Goal: Information Seeking & Learning: Learn about a topic

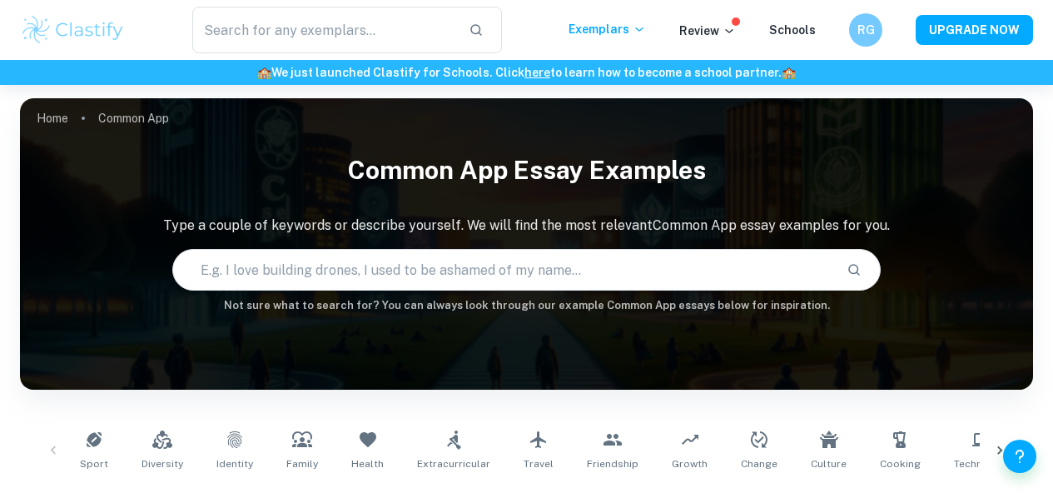
scroll to position [573, 0]
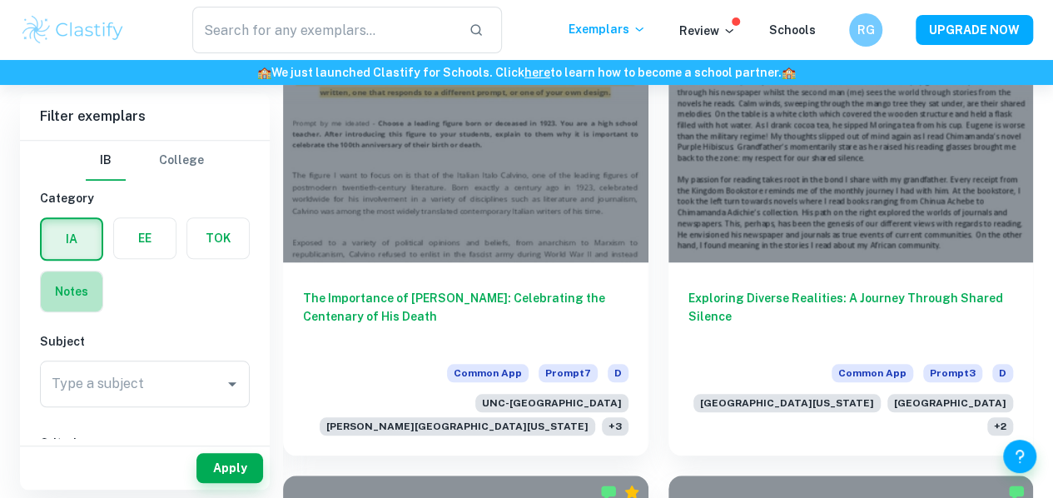
click at [81, 306] on label "button" at bounding box center [72, 291] width 62 height 40
click at [0, 0] on input "radio" at bounding box center [0, 0] width 0 height 0
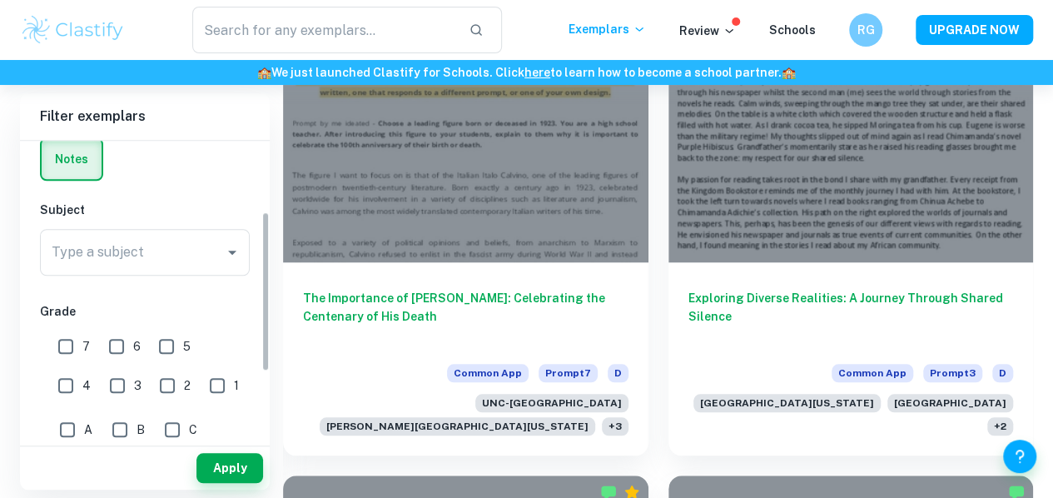
scroll to position [132, 0]
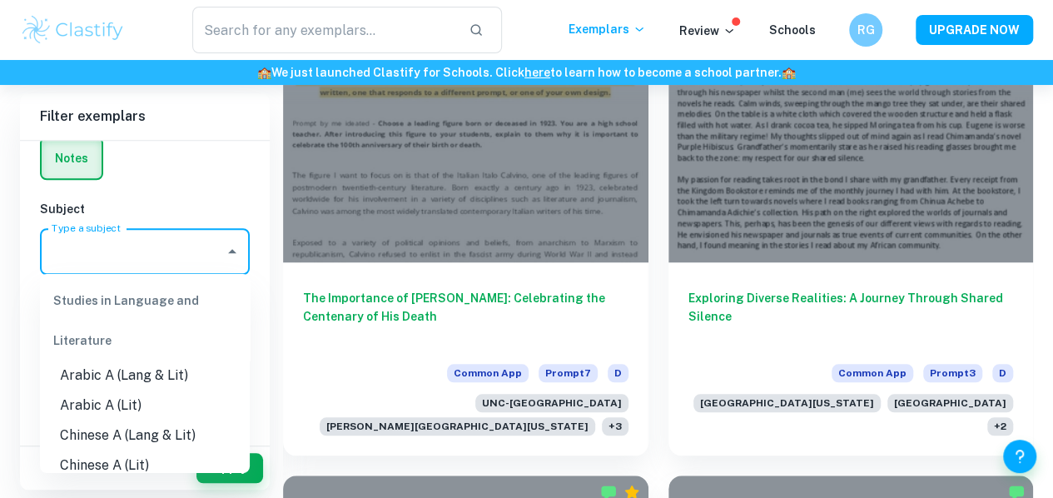
click at [124, 256] on input "Type a subject" at bounding box center [132, 252] width 170 height 32
click at [167, 432] on li "English A (Lang & Lit)" at bounding box center [145, 436] width 210 height 30
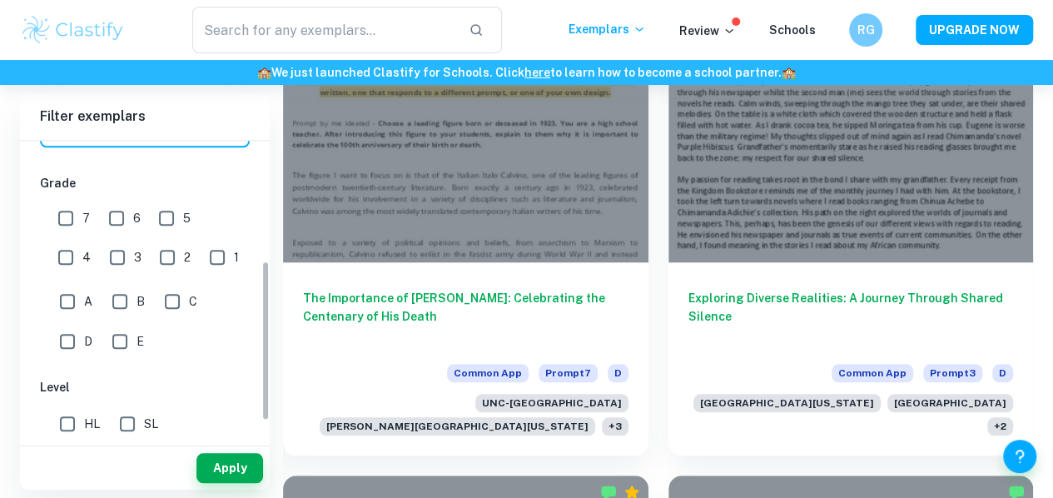
scroll to position [0, 0]
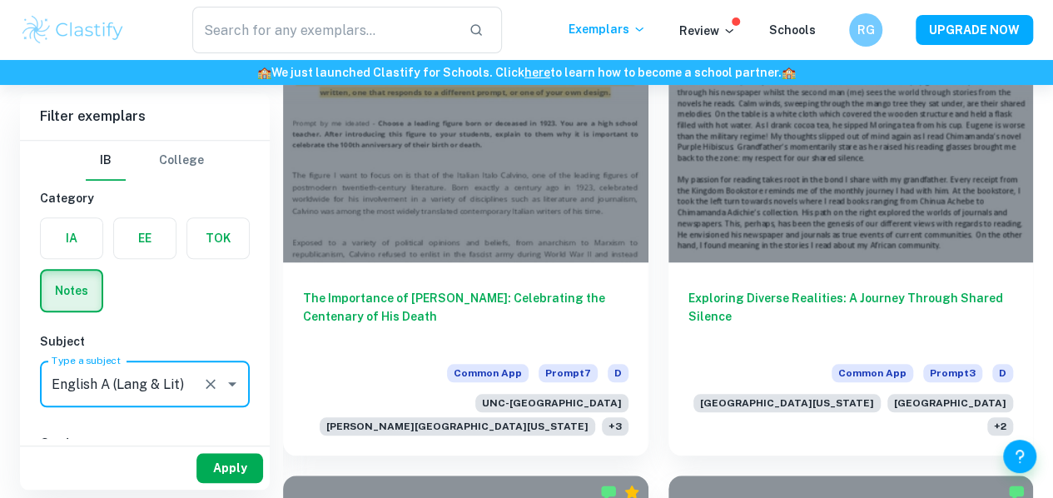
type input "English A (Lang & Lit)"
click at [224, 463] on button "Apply" at bounding box center [230, 468] width 67 height 30
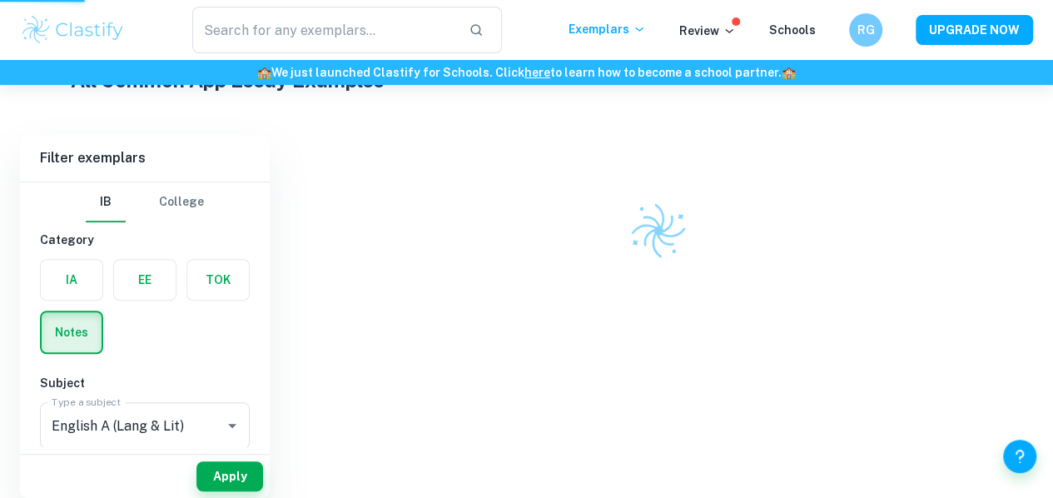
scroll to position [343, 0]
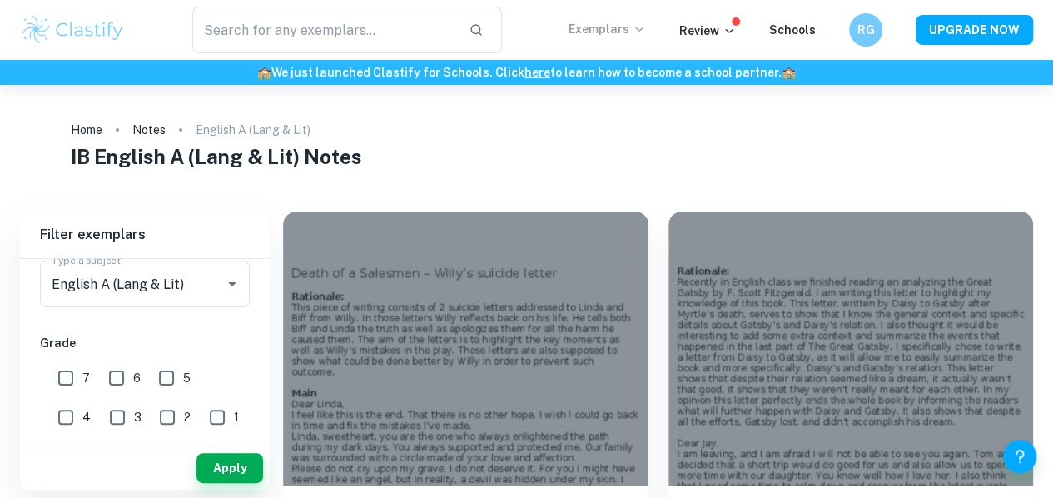
click at [637, 27] on p "Exemplars" at bounding box center [607, 29] width 77 height 18
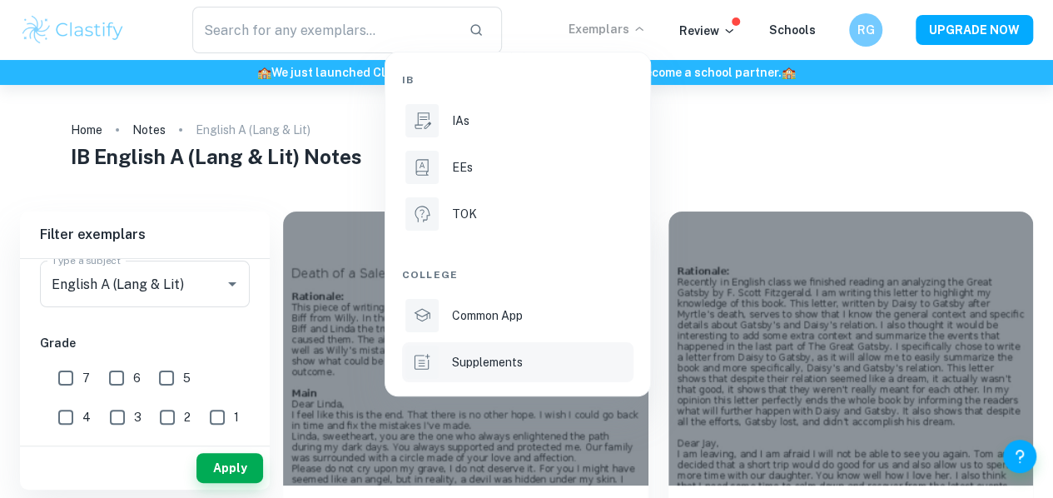
click at [500, 359] on p "Supplements" at bounding box center [487, 362] width 71 height 18
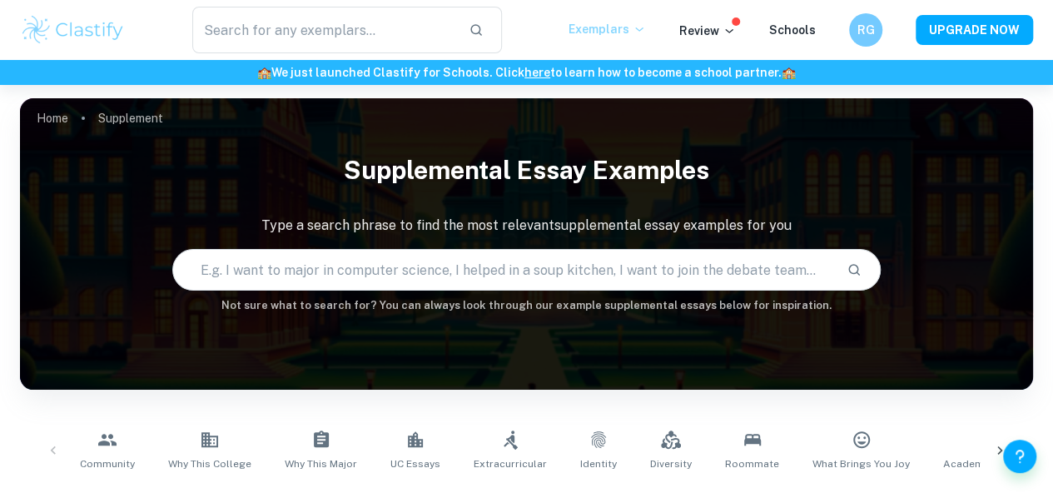
click at [645, 27] on icon at bounding box center [639, 28] width 13 height 13
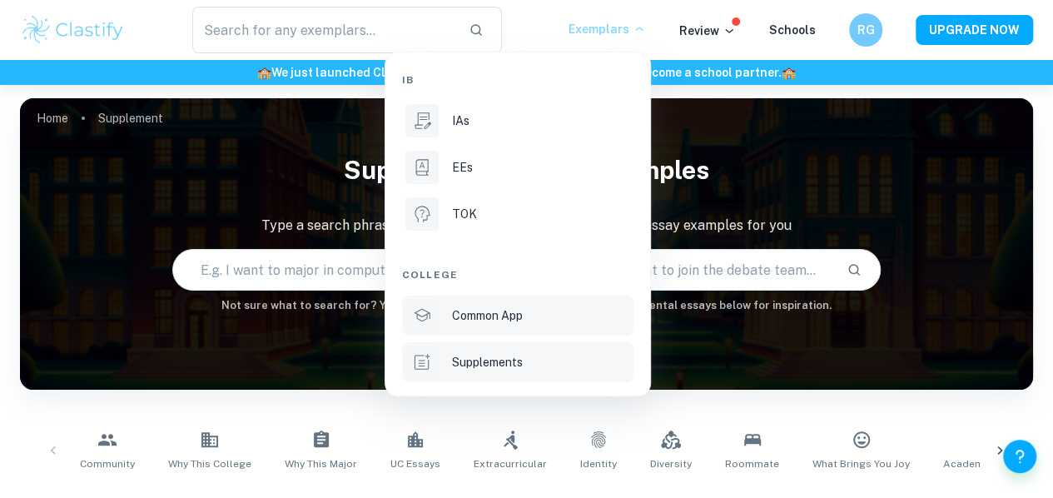
click at [523, 307] on p "Common App" at bounding box center [487, 315] width 71 height 18
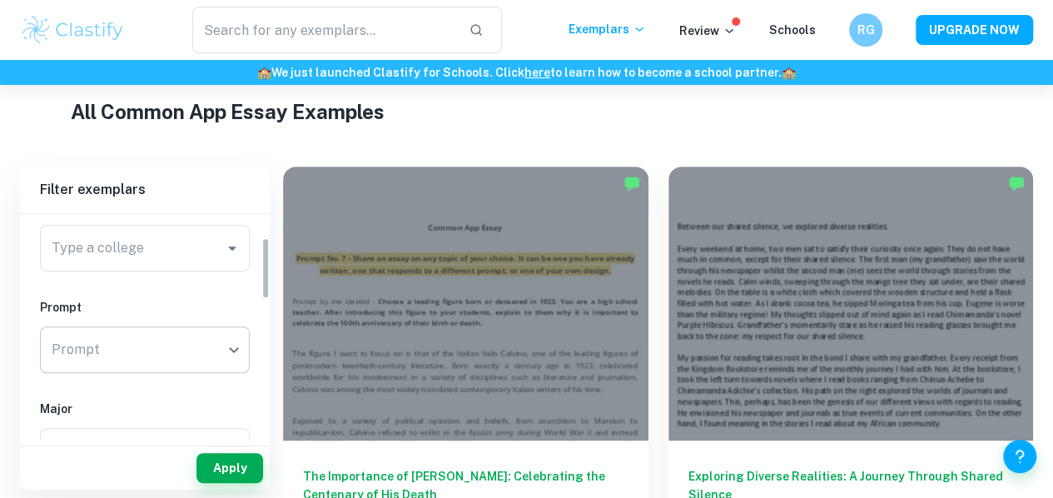
scroll to position [82, 0]
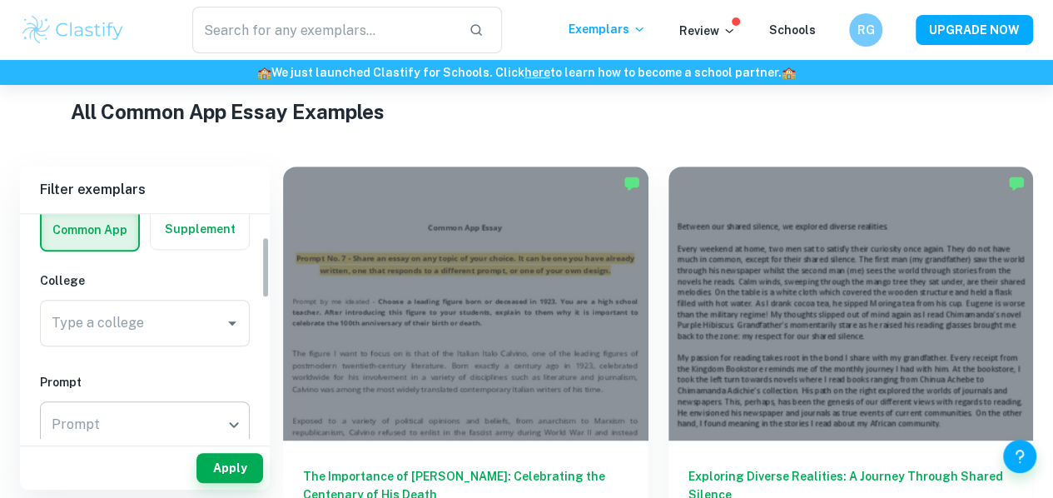
click at [128, 302] on div "Type a college" at bounding box center [145, 323] width 210 height 47
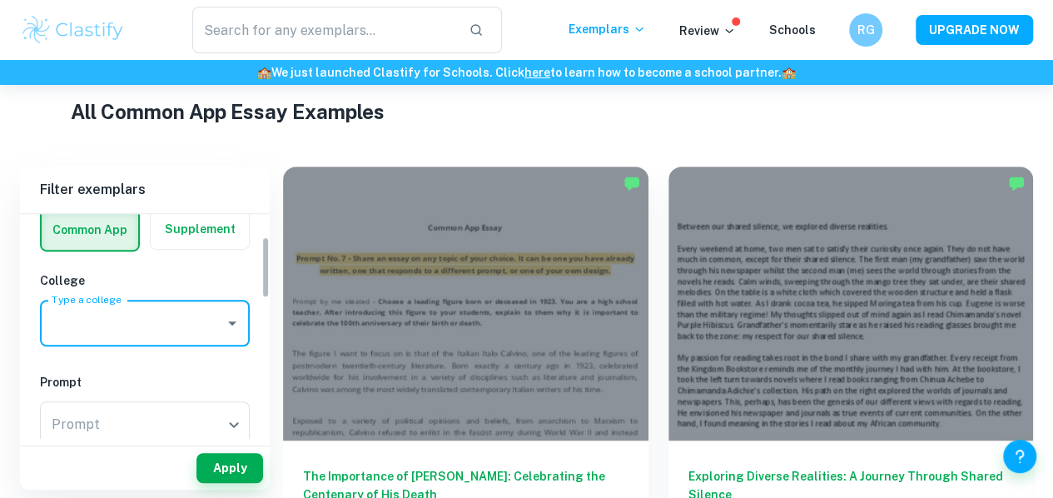
click at [157, 337] on input "Type a college" at bounding box center [132, 323] width 170 height 32
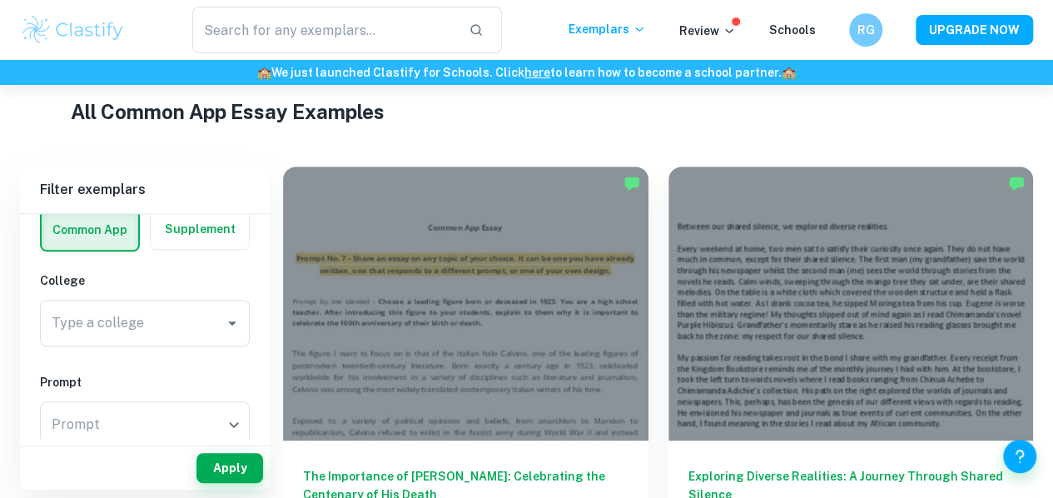
click at [143, 296] on div "College Type a college Type a college" at bounding box center [145, 312] width 210 height 82
click at [143, 304] on div "Type a college" at bounding box center [145, 323] width 210 height 47
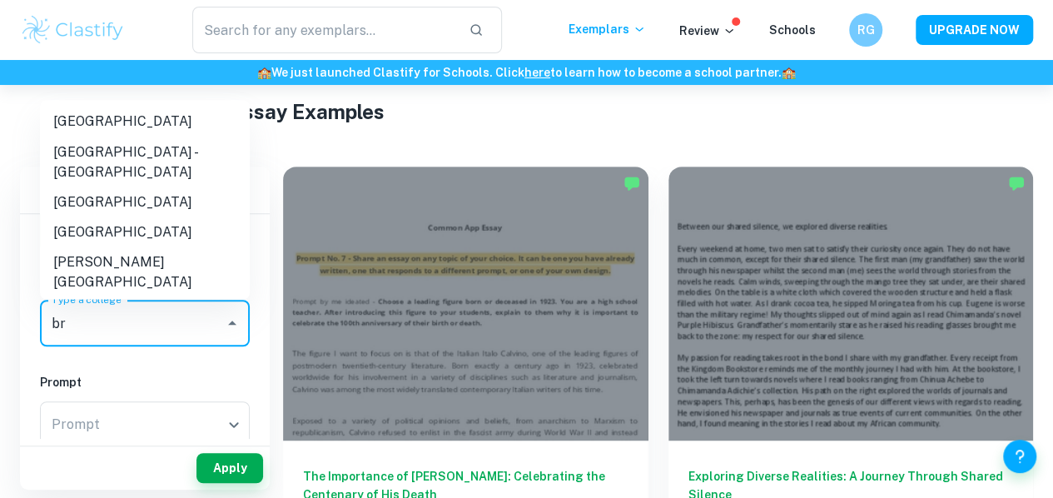
click at [167, 111] on li "[GEOGRAPHIC_DATA]" at bounding box center [145, 122] width 210 height 30
type input "[GEOGRAPHIC_DATA]"
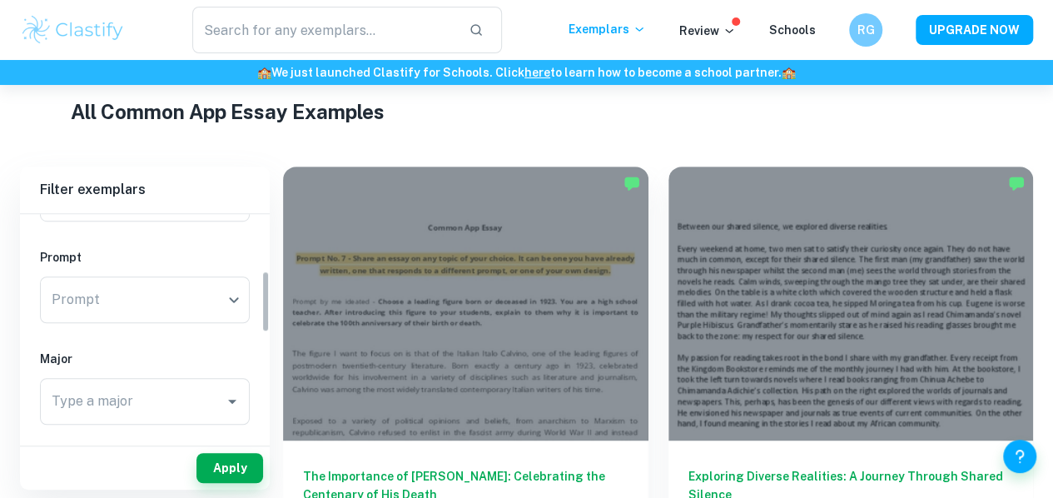
scroll to position [208, 0]
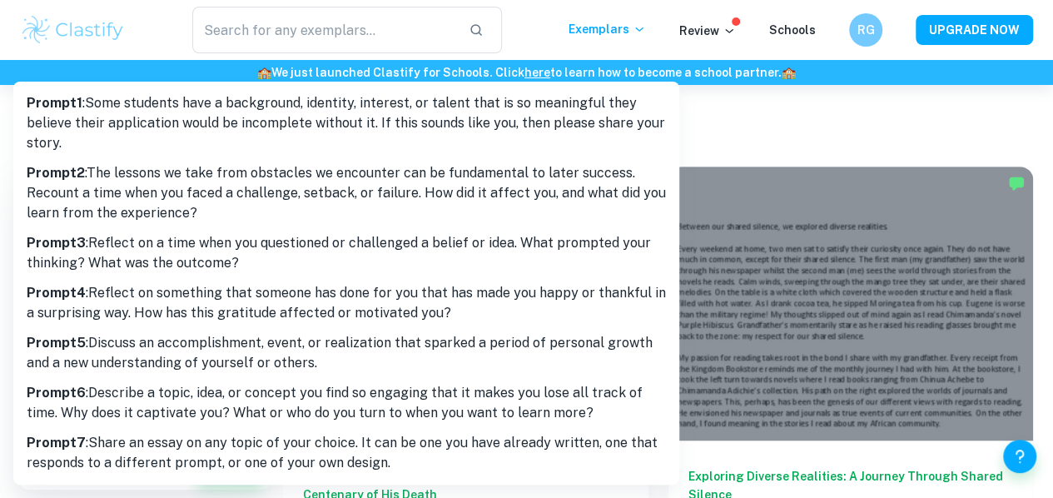
click at [0, 257] on div at bounding box center [526, 249] width 1053 height 498
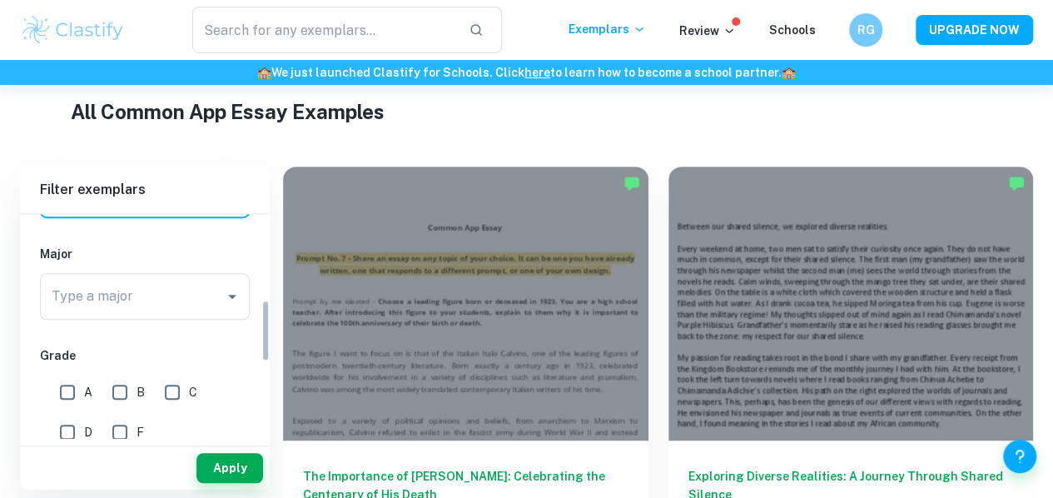
scroll to position [313, 0]
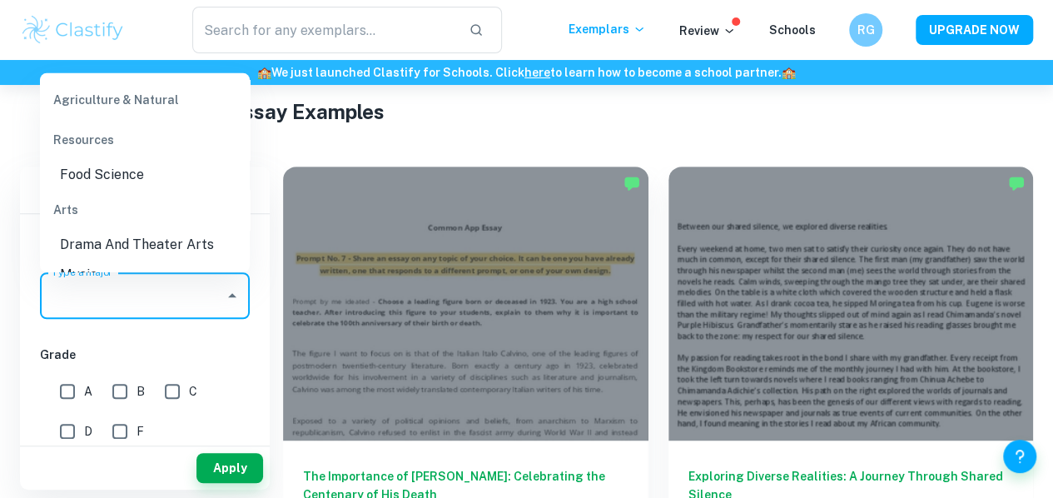
click at [58, 307] on input "Type a major" at bounding box center [132, 296] width 170 height 32
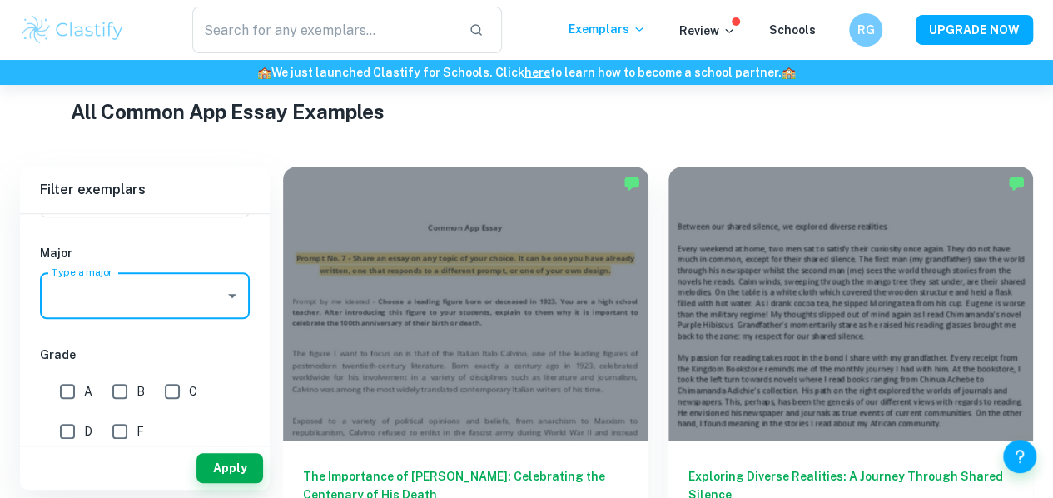
click at [50, 309] on input "Type a major" at bounding box center [132, 296] width 170 height 32
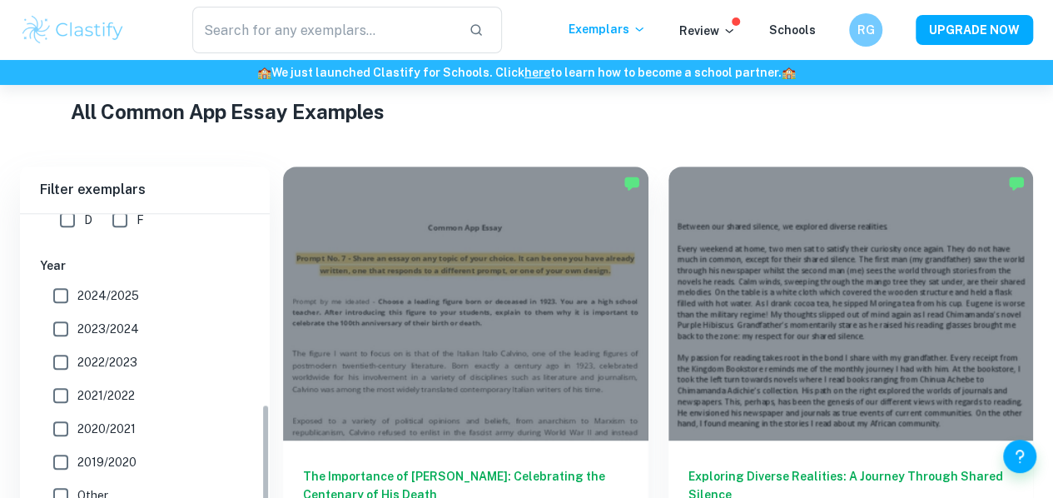
scroll to position [524, 0]
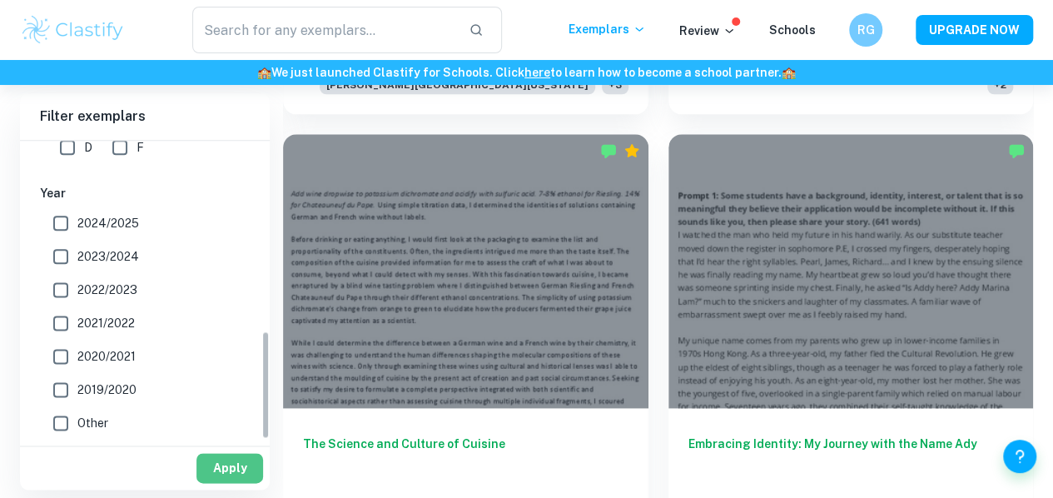
click at [243, 458] on button "Apply" at bounding box center [230, 468] width 67 height 30
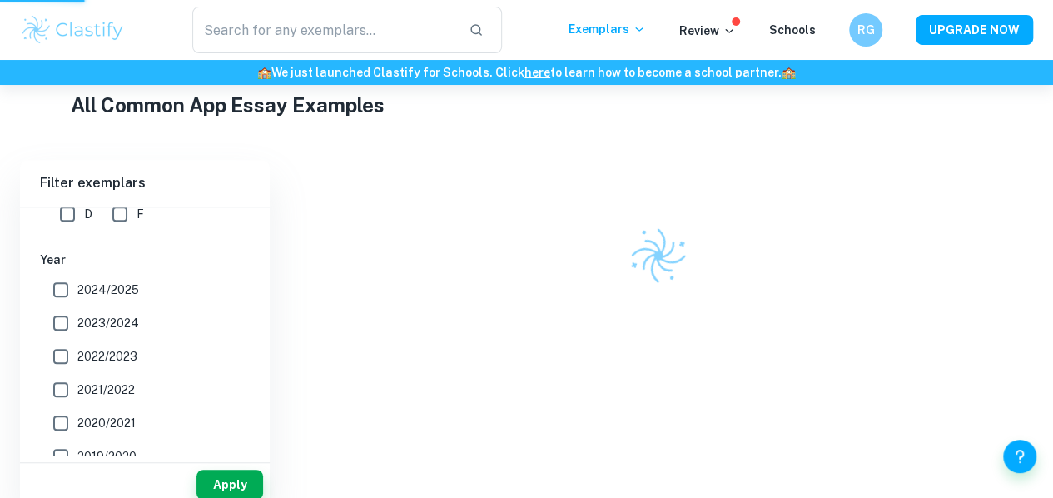
scroll to position [351, 0]
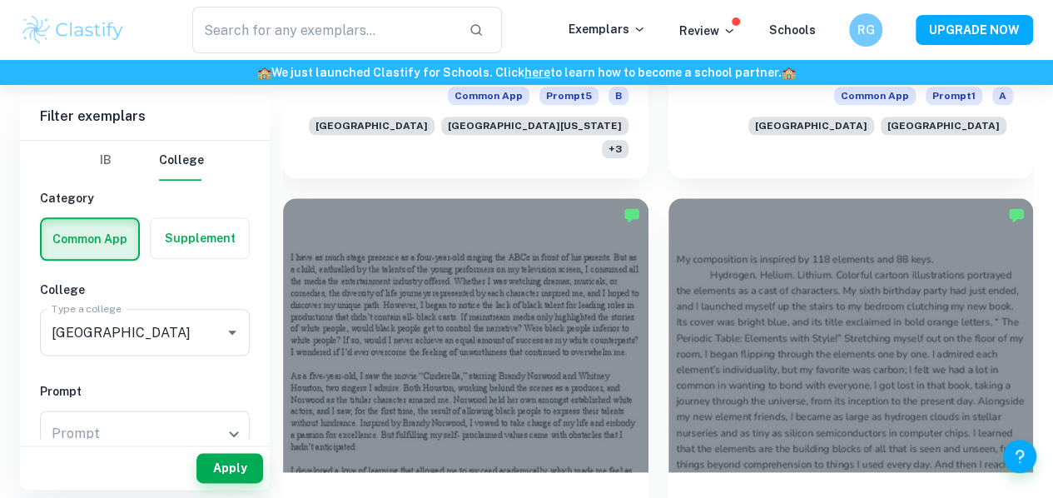
scroll to position [849, 0]
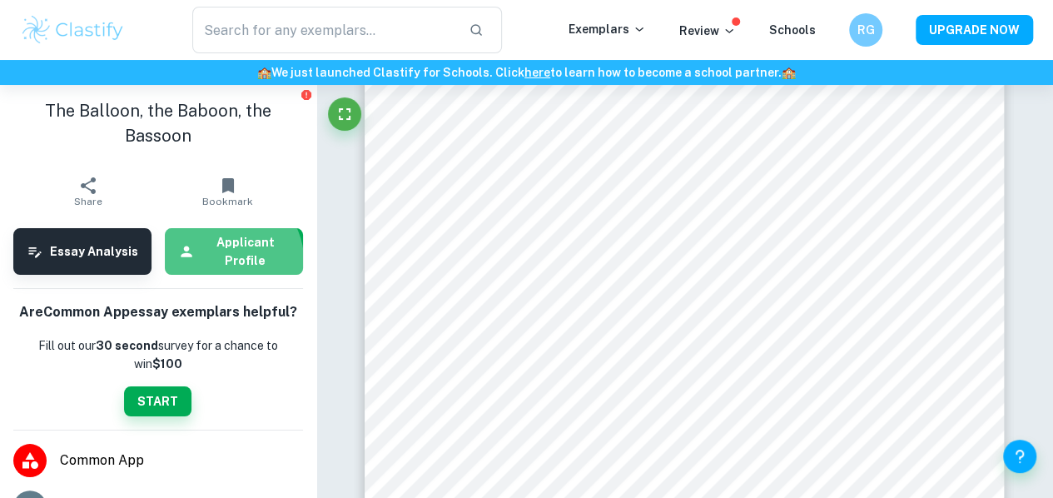
click at [223, 260] on h6 "Applicant Profile" at bounding box center [246, 251] width 88 height 37
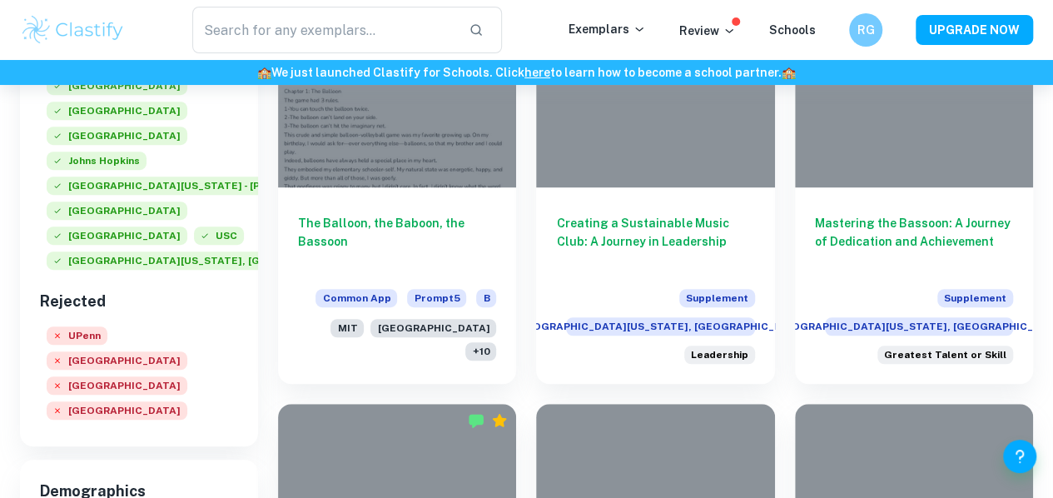
scroll to position [384, 0]
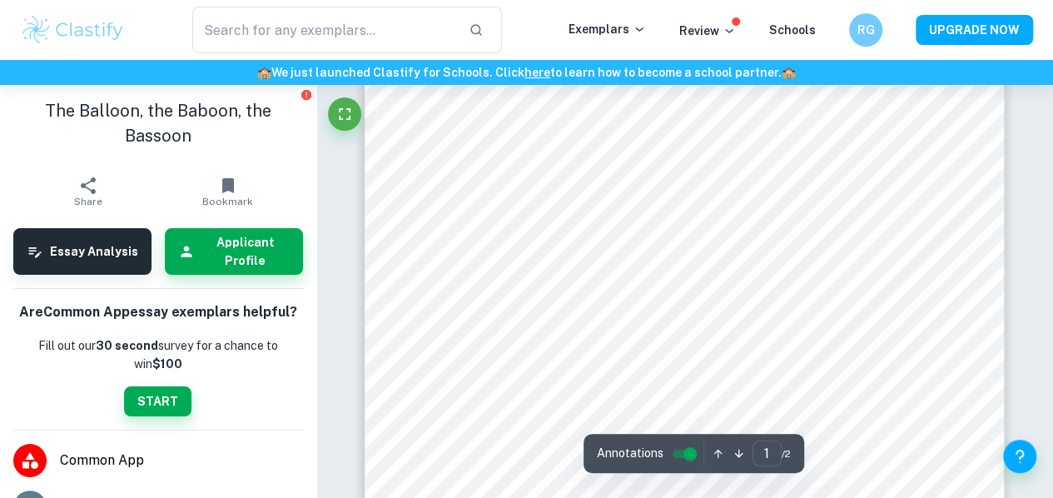
scroll to position [233, 0]
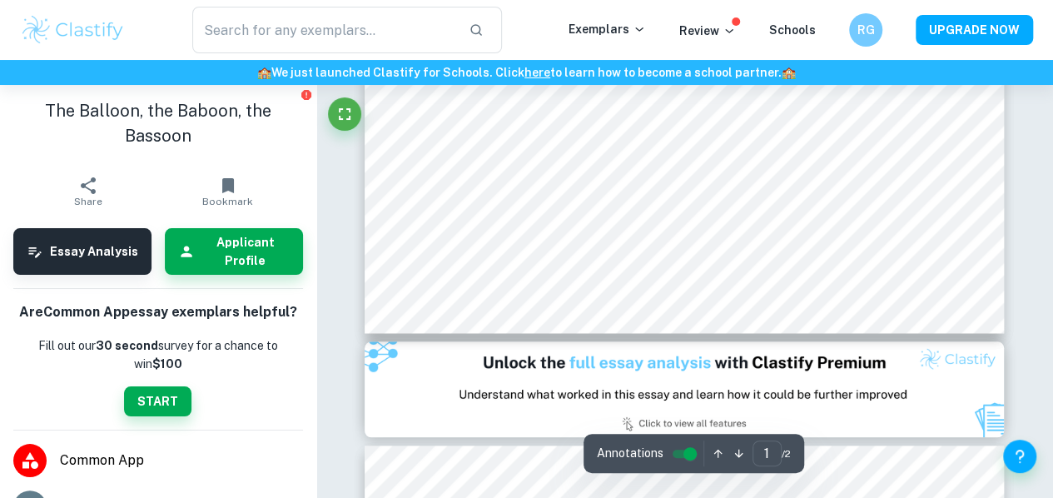
type input "2"
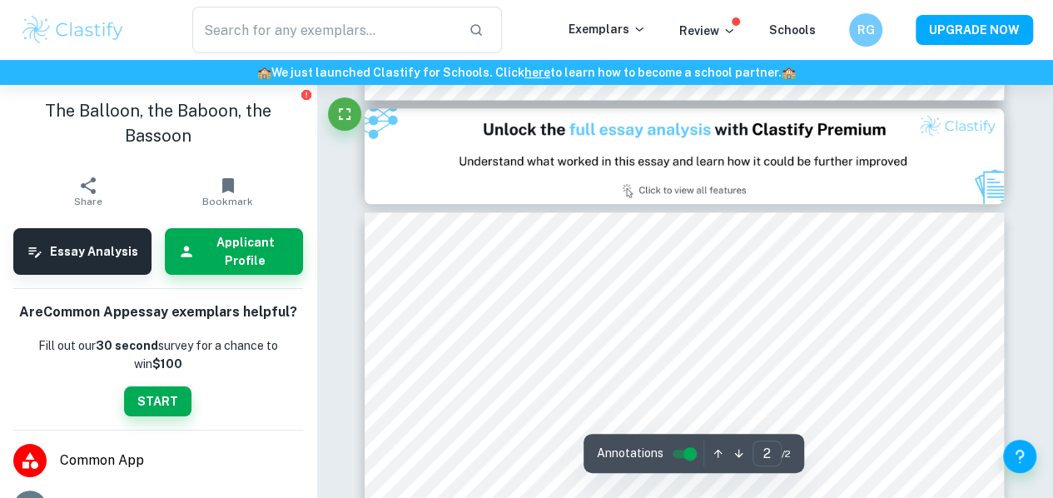
scroll to position [906, 0]
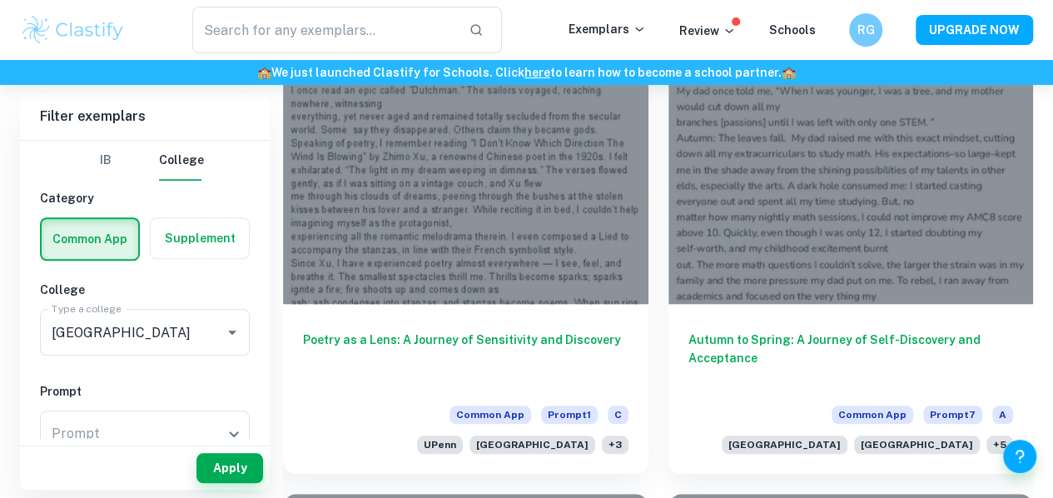
scroll to position [3977, 0]
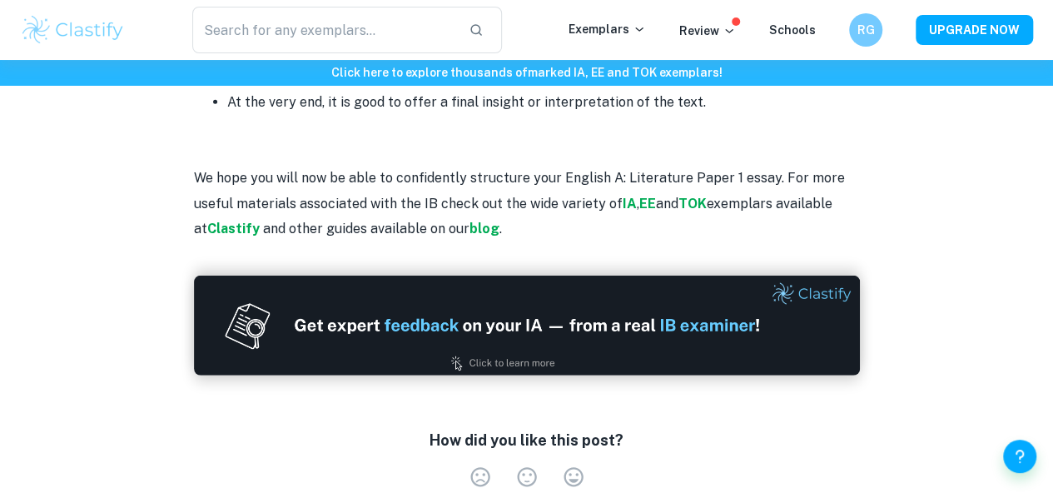
scroll to position [2182, 0]
